Goal: Find specific page/section: Find specific page/section

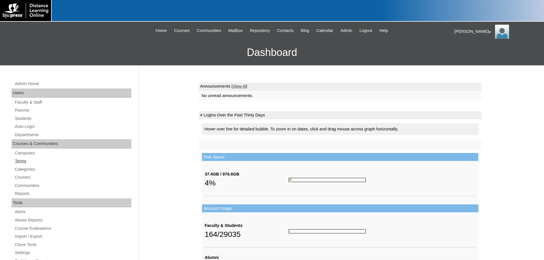
click at [23, 163] on link "Terms" at bounding box center [72, 161] width 117 height 7
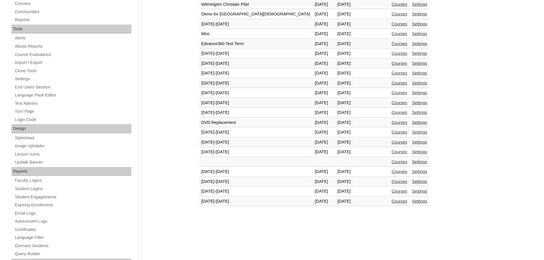
scroll to position [213, 0]
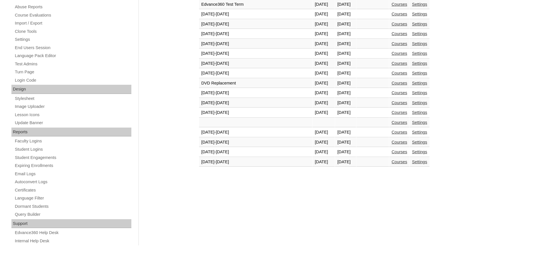
click at [392, 150] on link "Courses" at bounding box center [400, 152] width 16 height 5
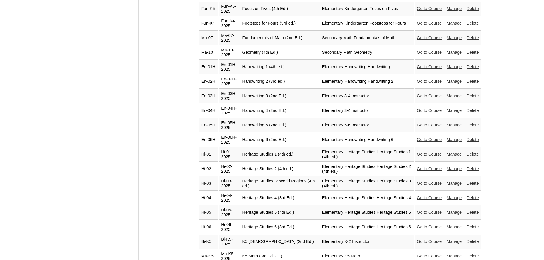
scroll to position [829, 0]
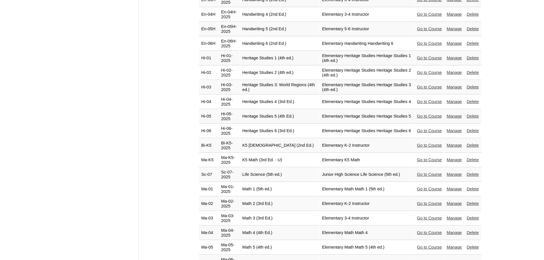
click at [421, 187] on link "Go to Course" at bounding box center [429, 189] width 25 height 5
